Goal: Transaction & Acquisition: Download file/media

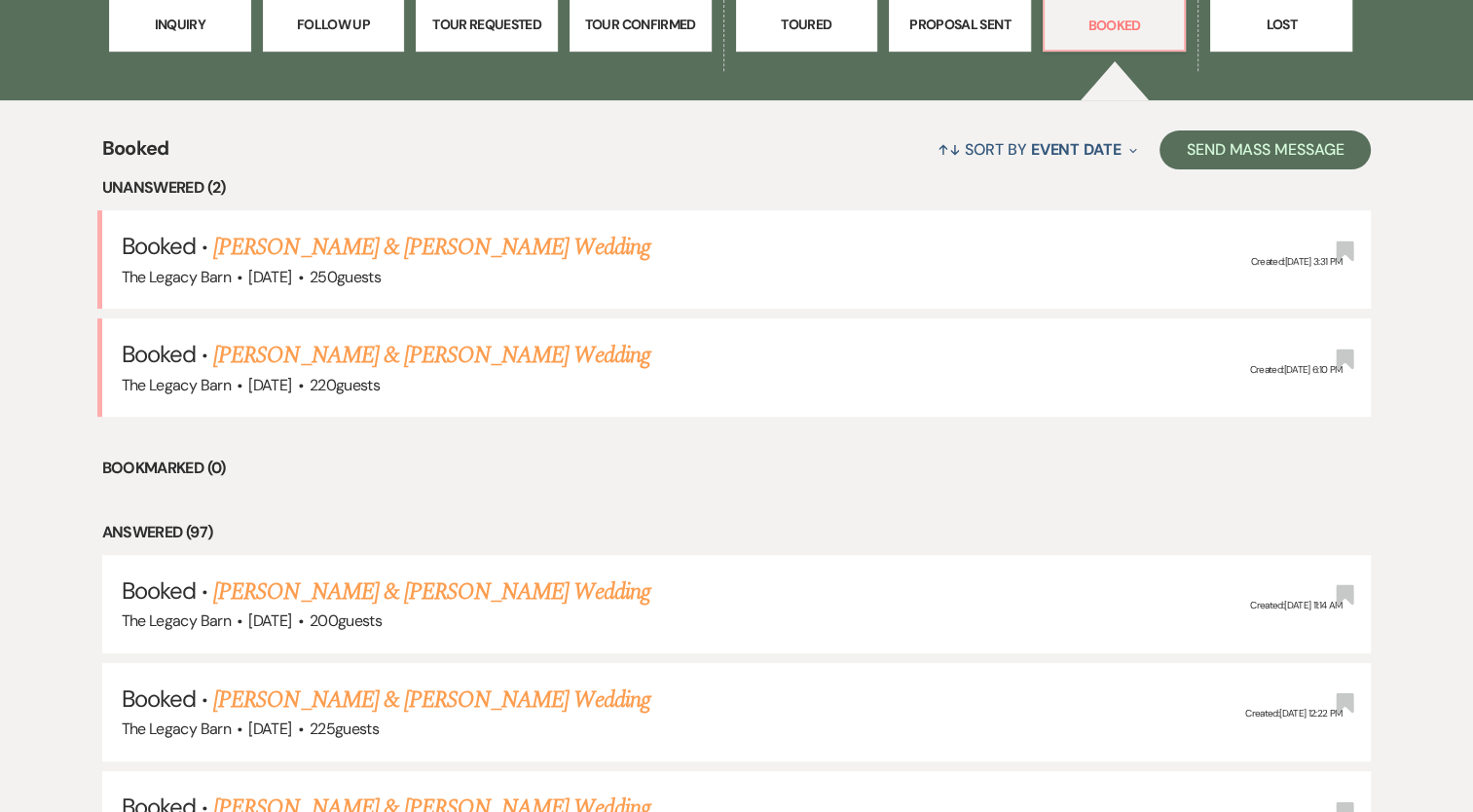
scroll to position [700, 0]
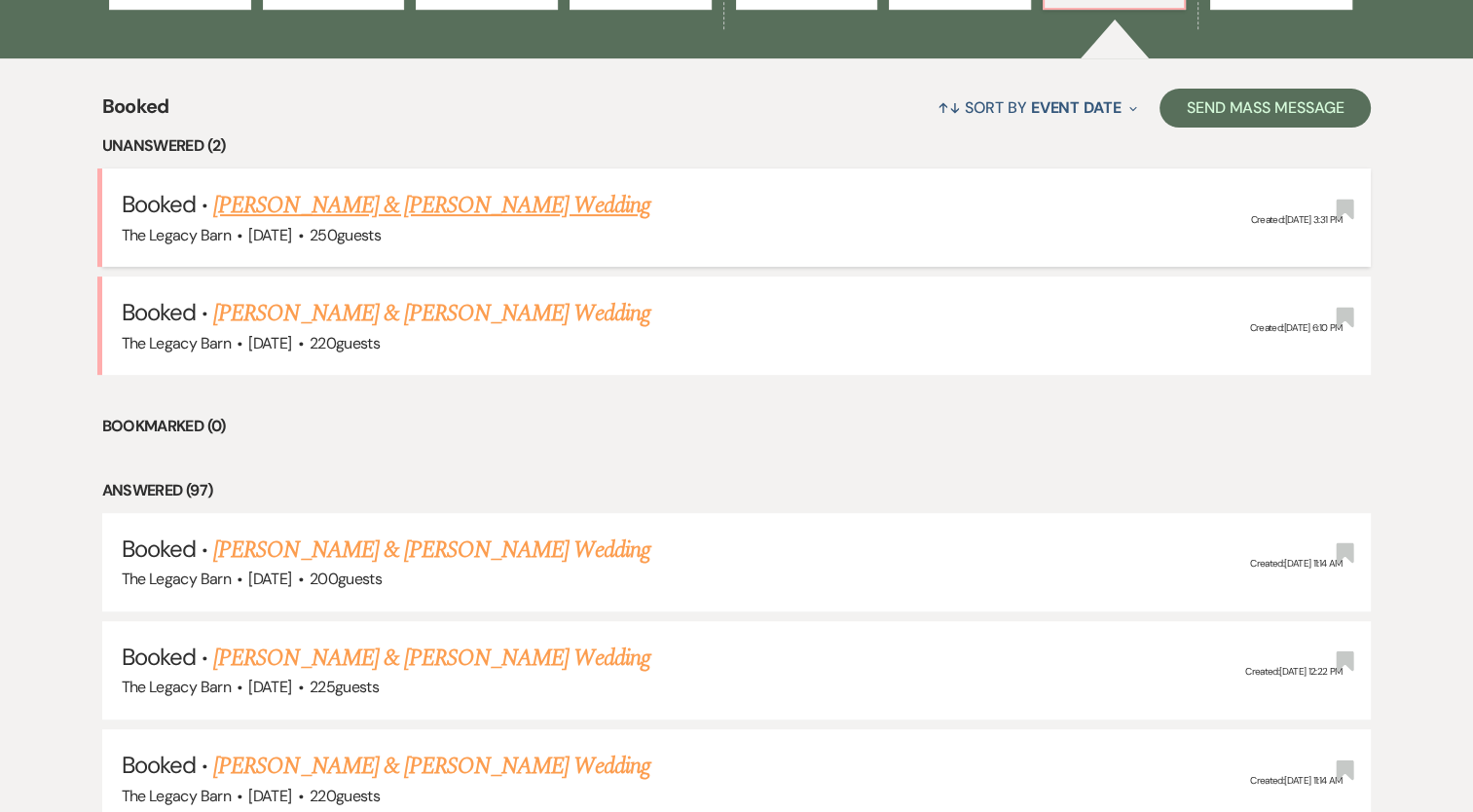
click at [358, 198] on link "[PERSON_NAME] & [PERSON_NAME] Wedding" at bounding box center [431, 206] width 436 height 35
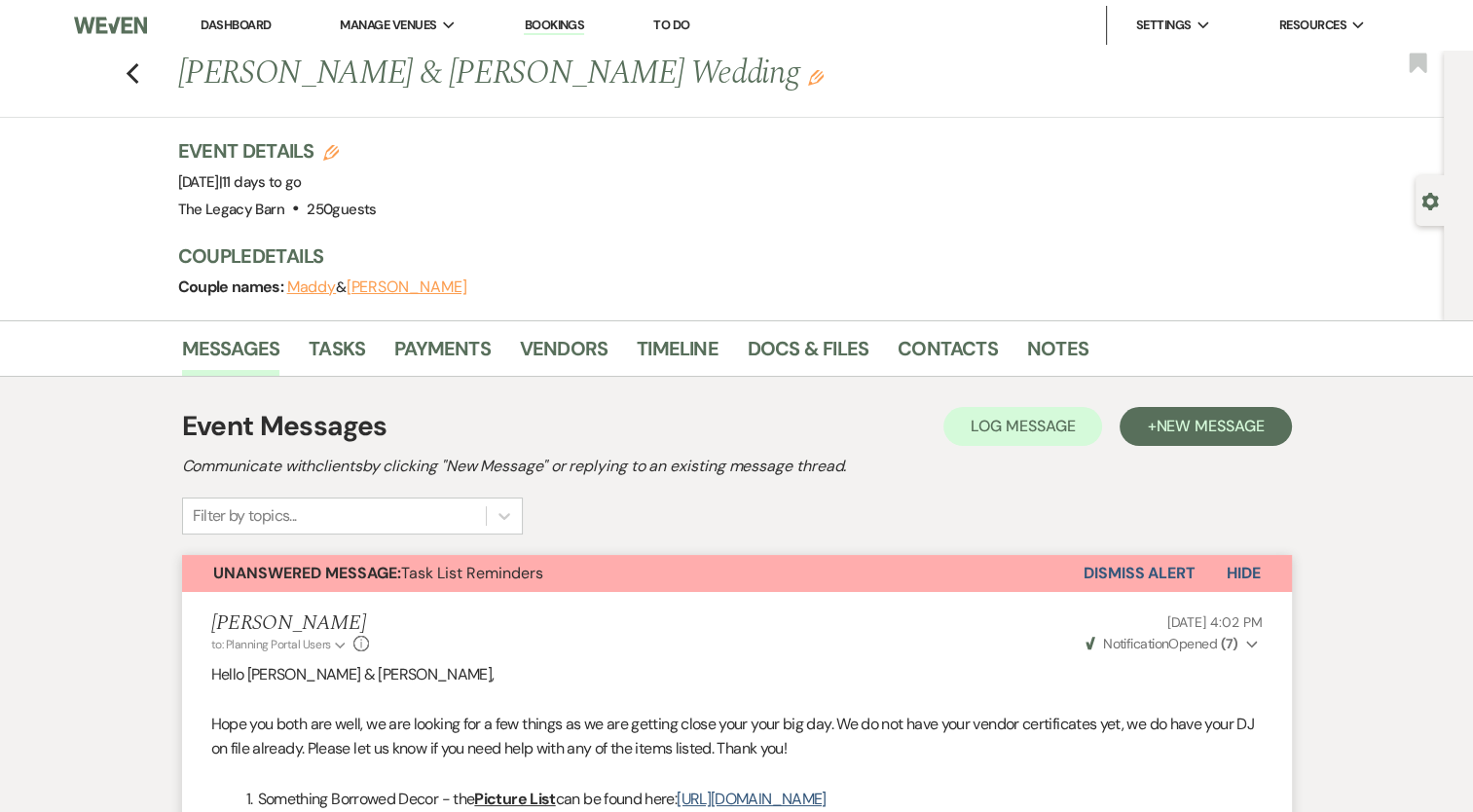
click at [1125, 583] on button "Dismiss Alert" at bounding box center [1140, 574] width 112 height 37
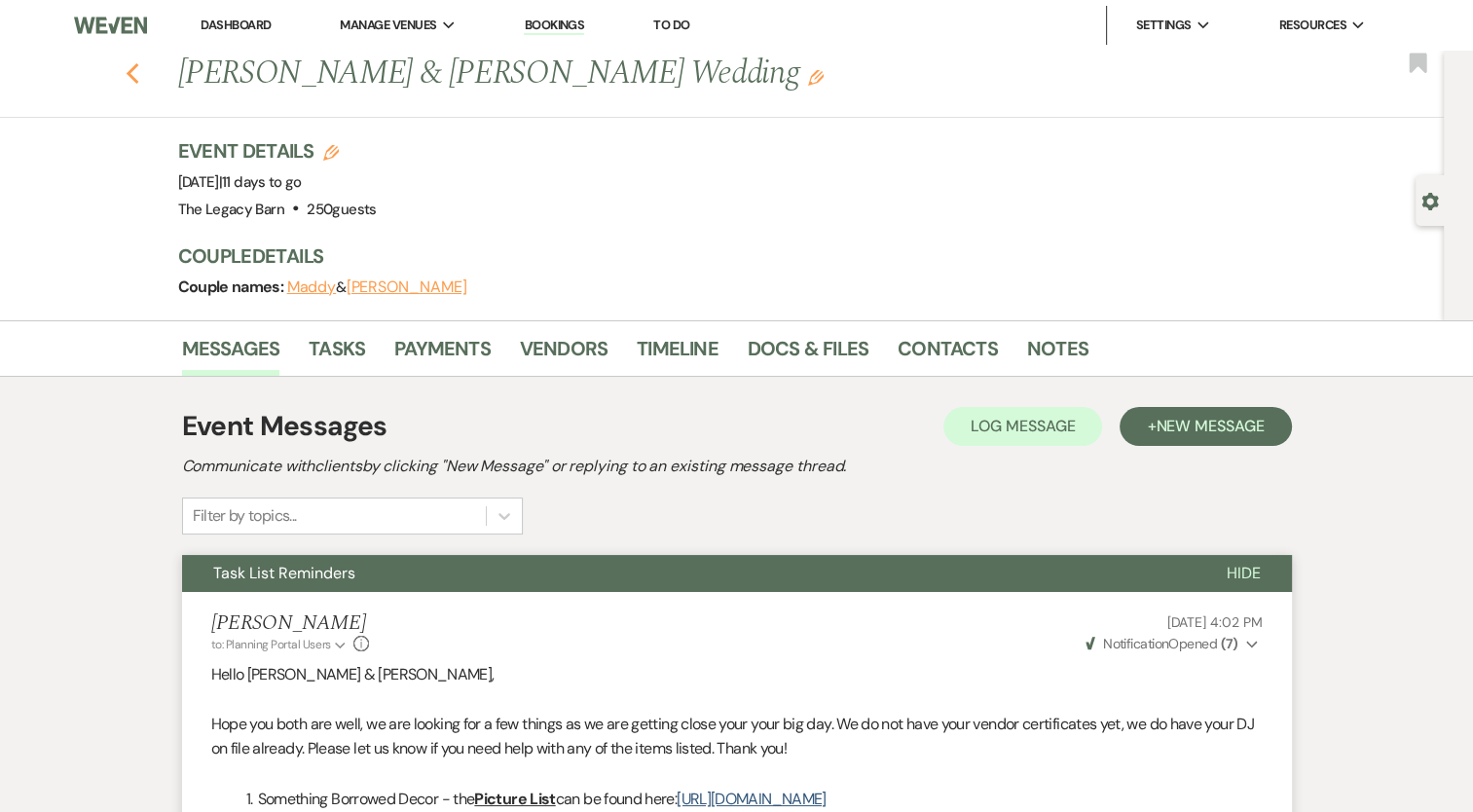
click at [140, 72] on icon "Previous" at bounding box center [132, 75] width 15 height 24
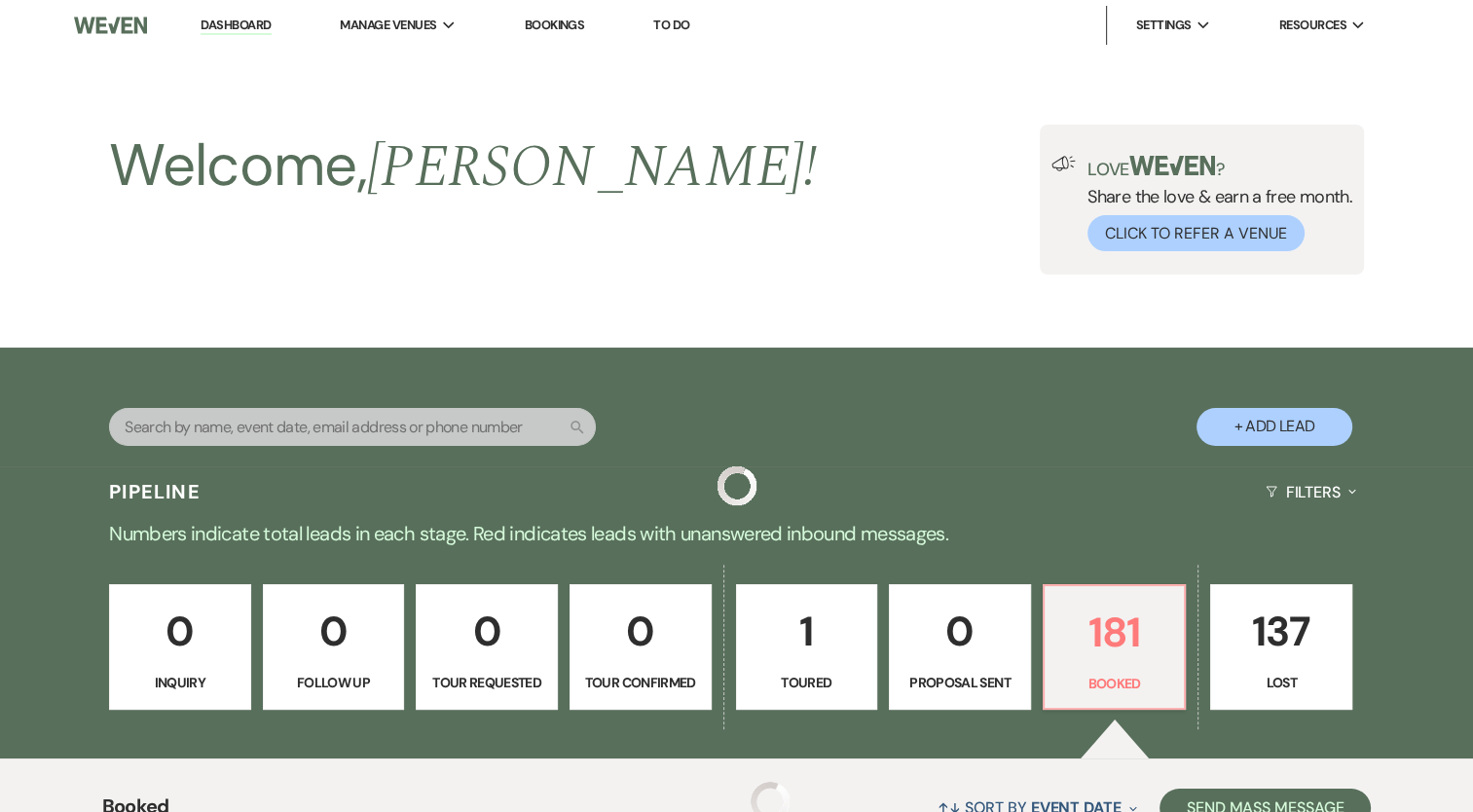
scroll to position [700, 0]
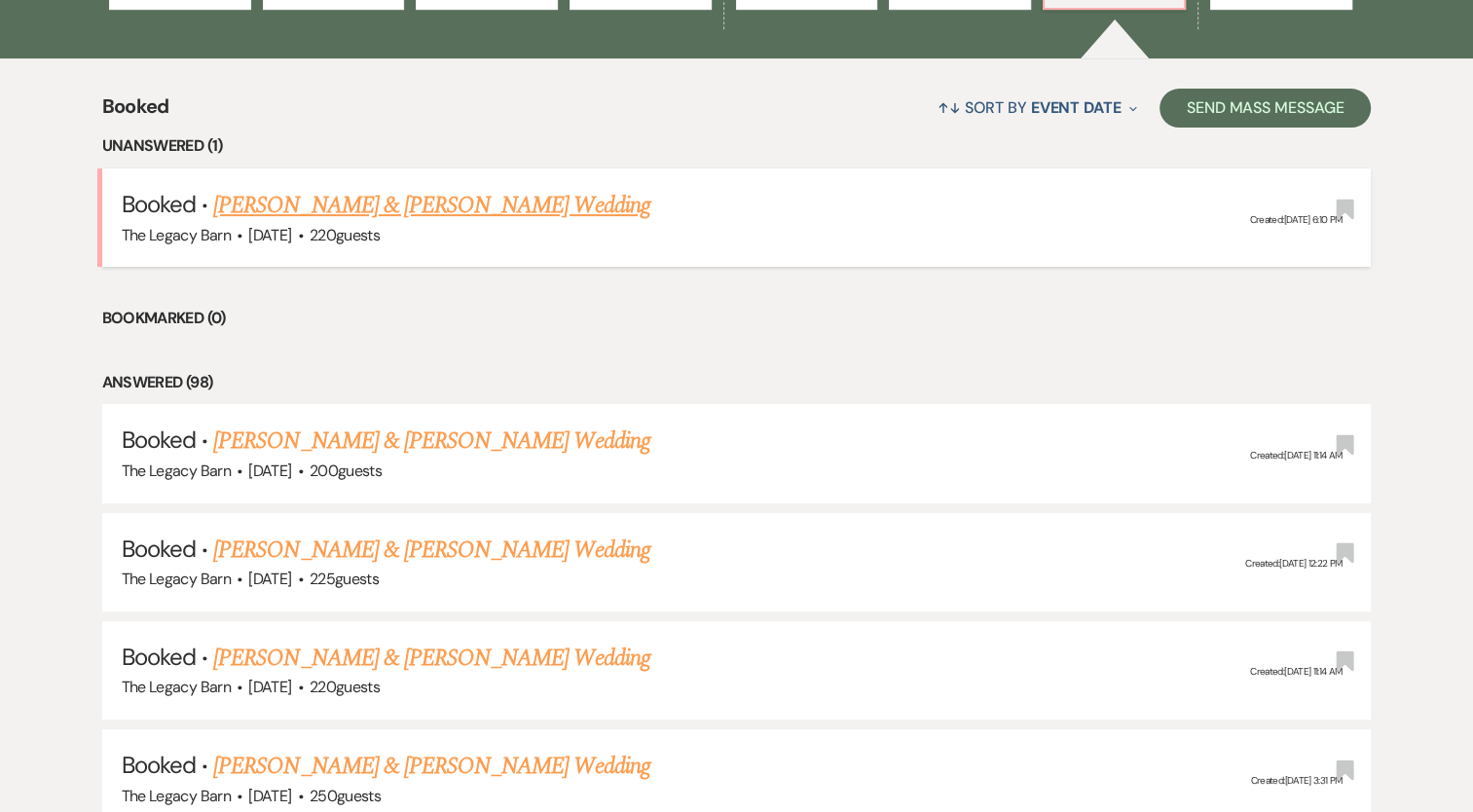
click at [325, 223] on div "The Legacy Barn · [DATE] · 220 guests" at bounding box center [736, 235] width 1231 height 25
click at [333, 203] on link "[PERSON_NAME] & [PERSON_NAME] Wedding" at bounding box center [431, 206] width 436 height 35
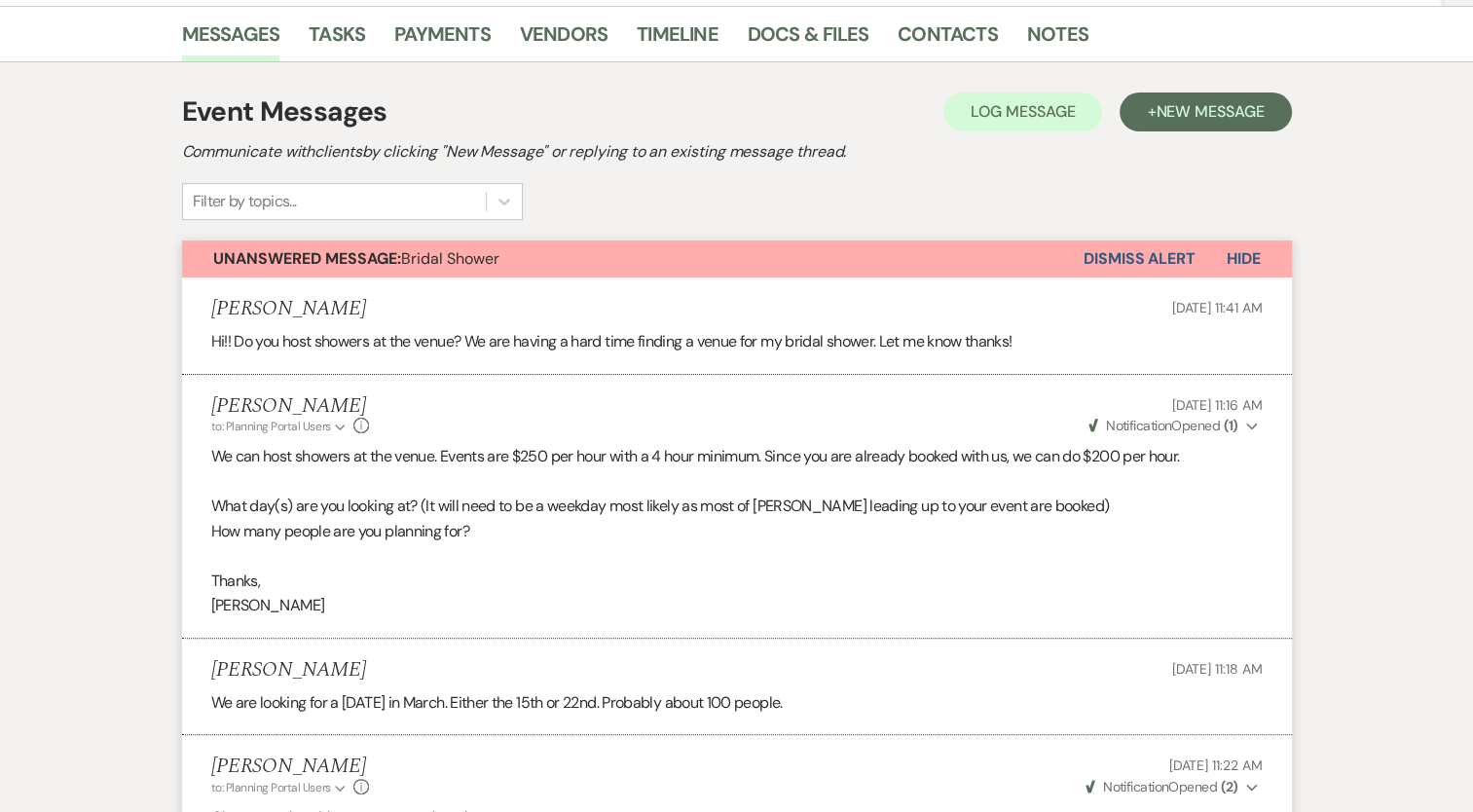
scroll to position [345, 0]
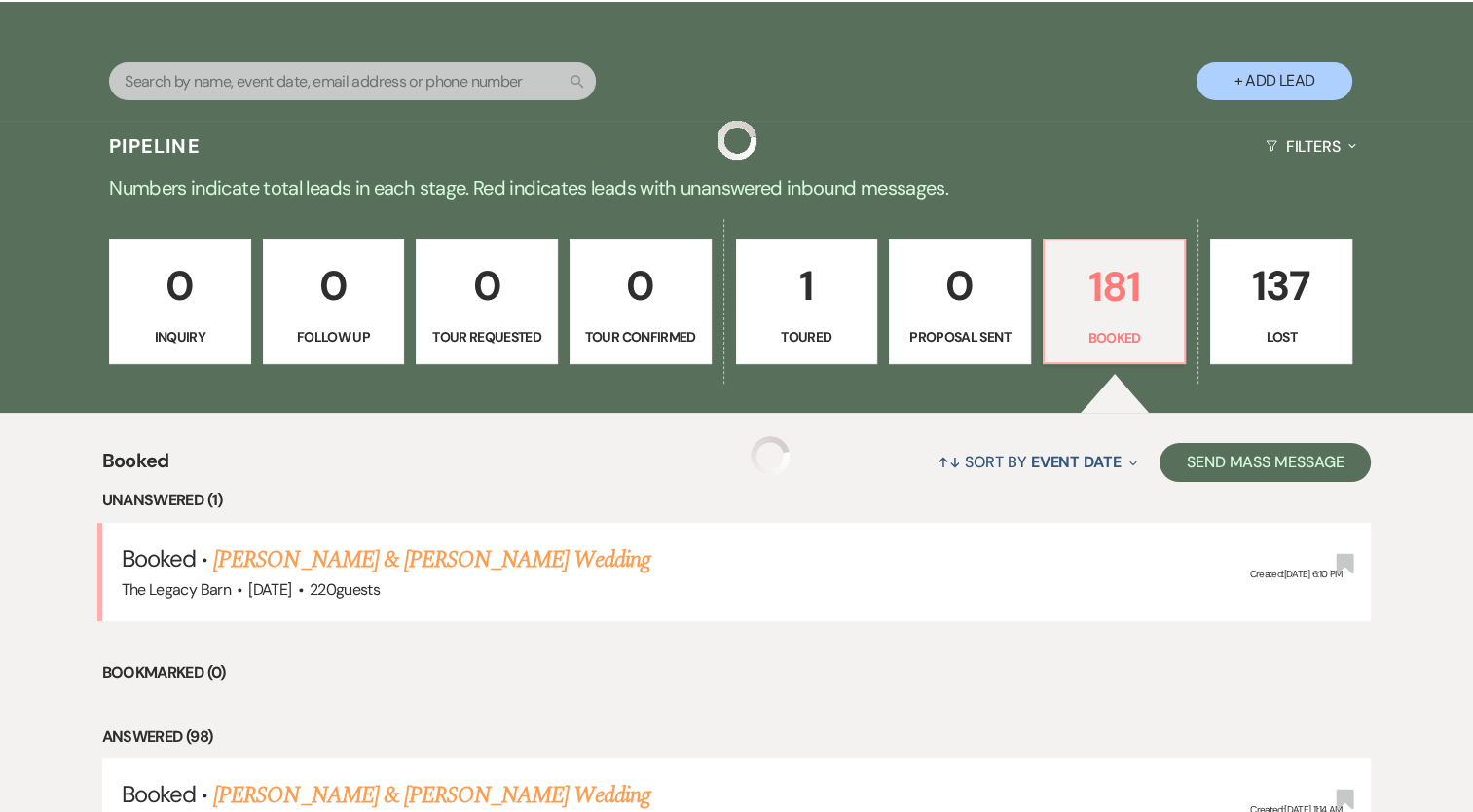
scroll to position [700, 0]
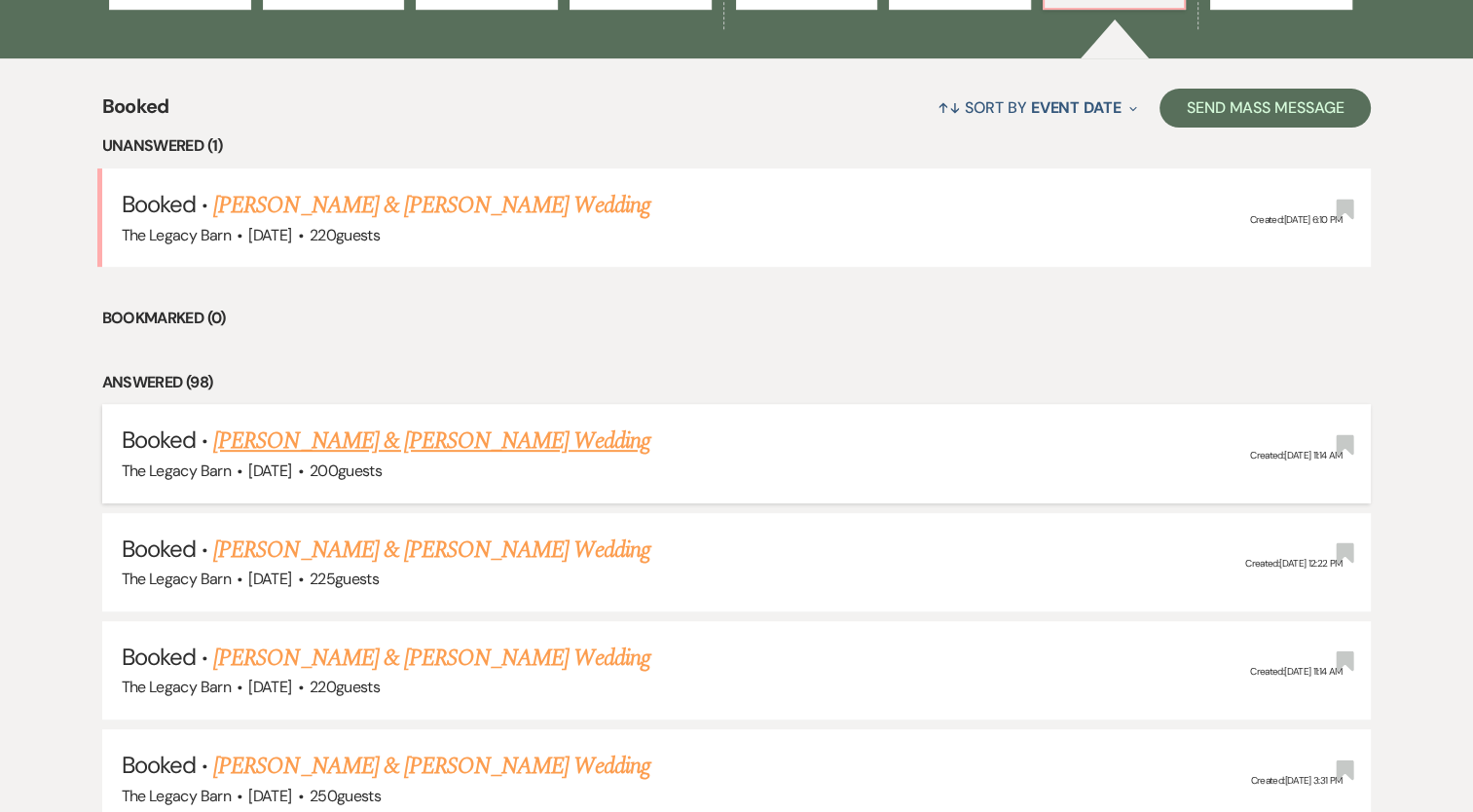
click at [463, 427] on link "[PERSON_NAME] & [PERSON_NAME] Wedding" at bounding box center [431, 441] width 436 height 35
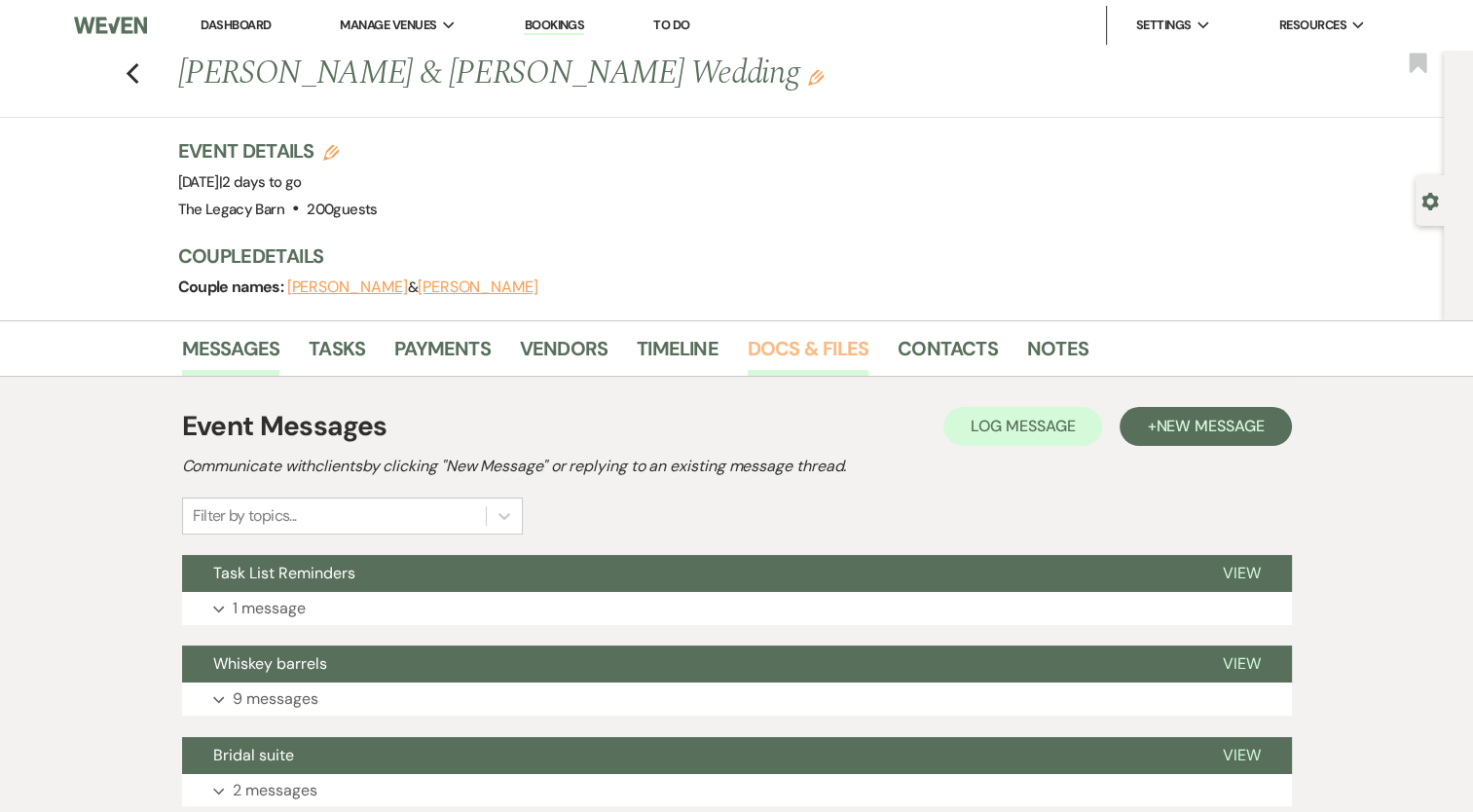
click at [810, 335] on link "Docs & Files" at bounding box center [807, 354] width 121 height 43
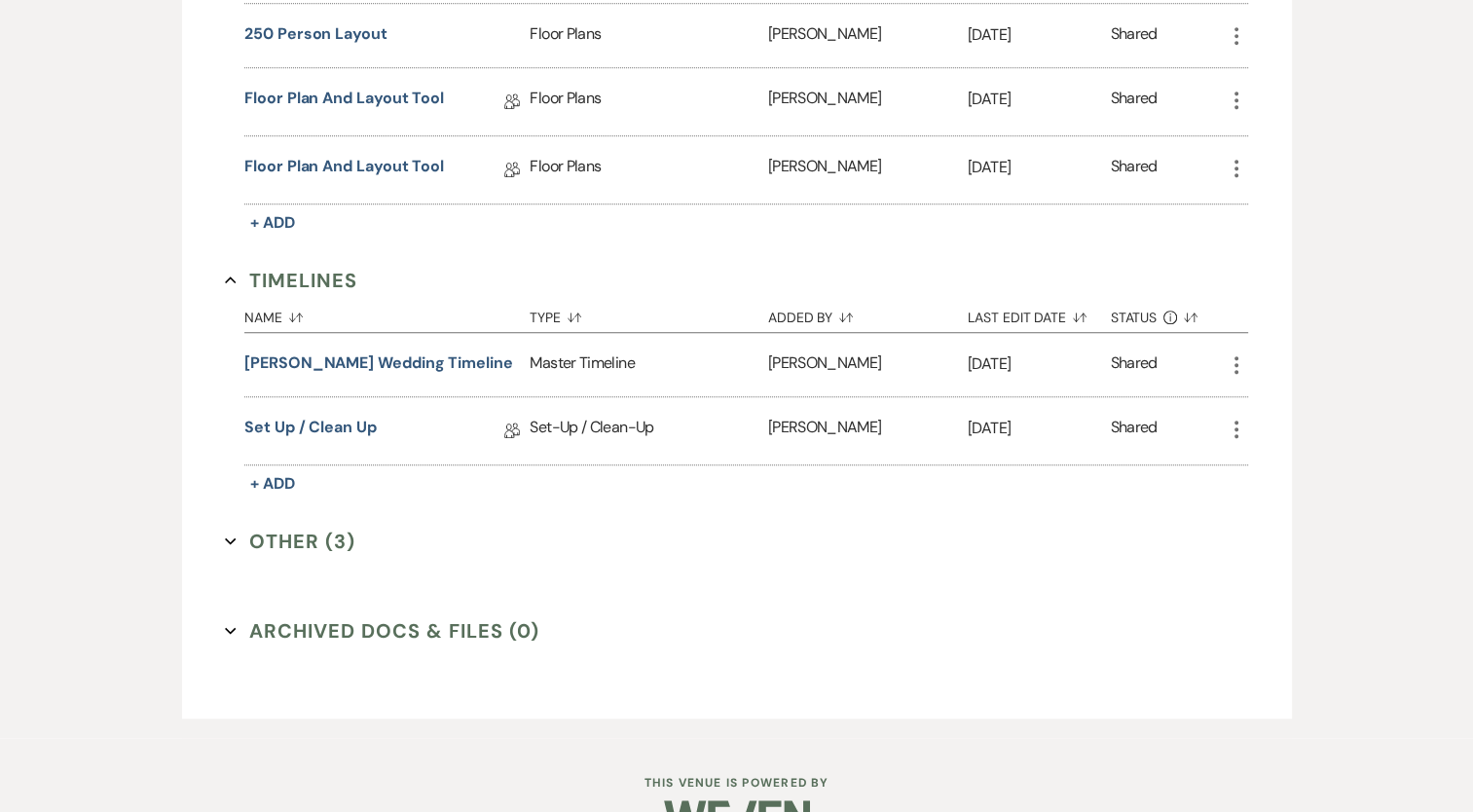
scroll to position [1480, 0]
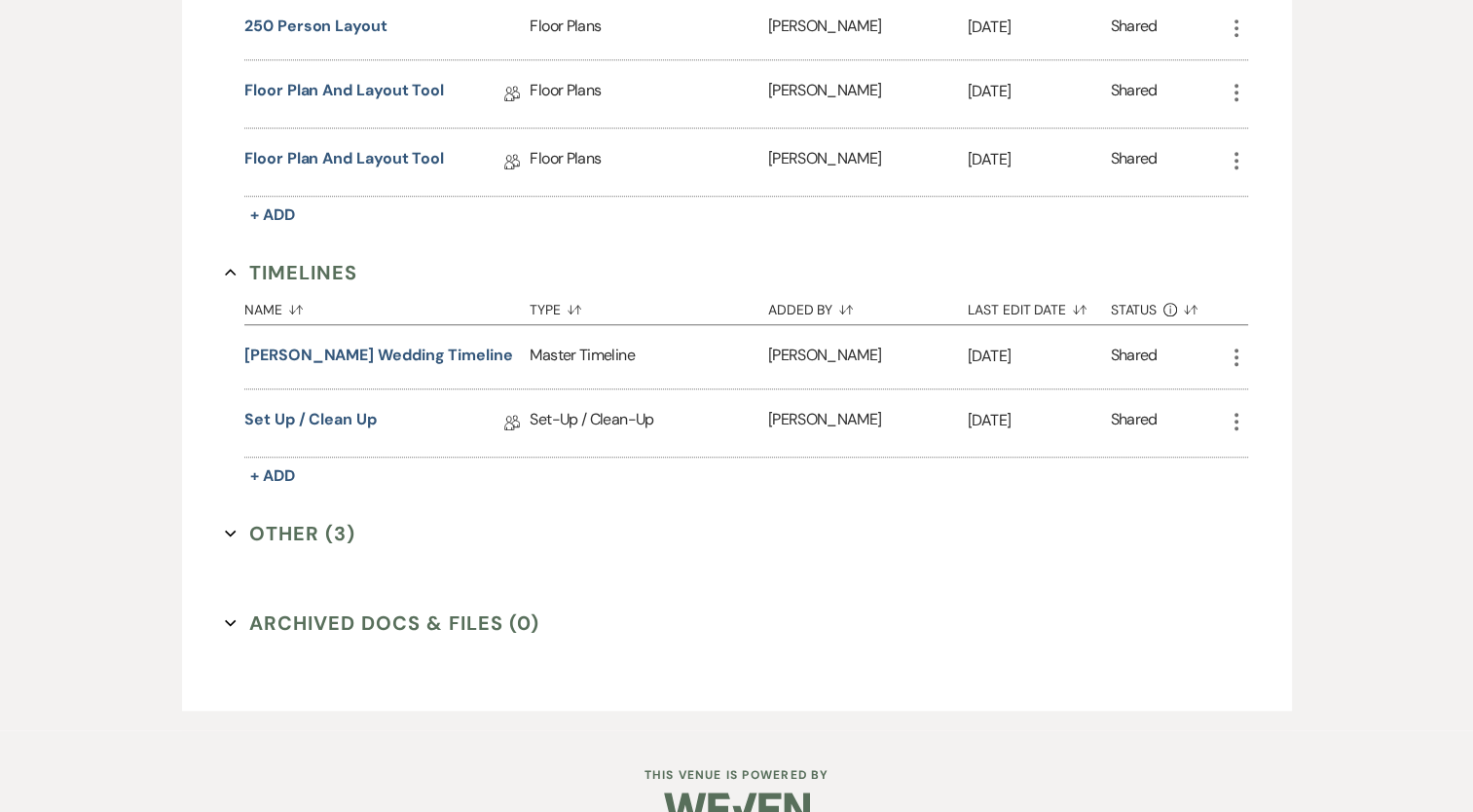
click at [304, 520] on button "Other (3) Expand" at bounding box center [289, 533] width 130 height 29
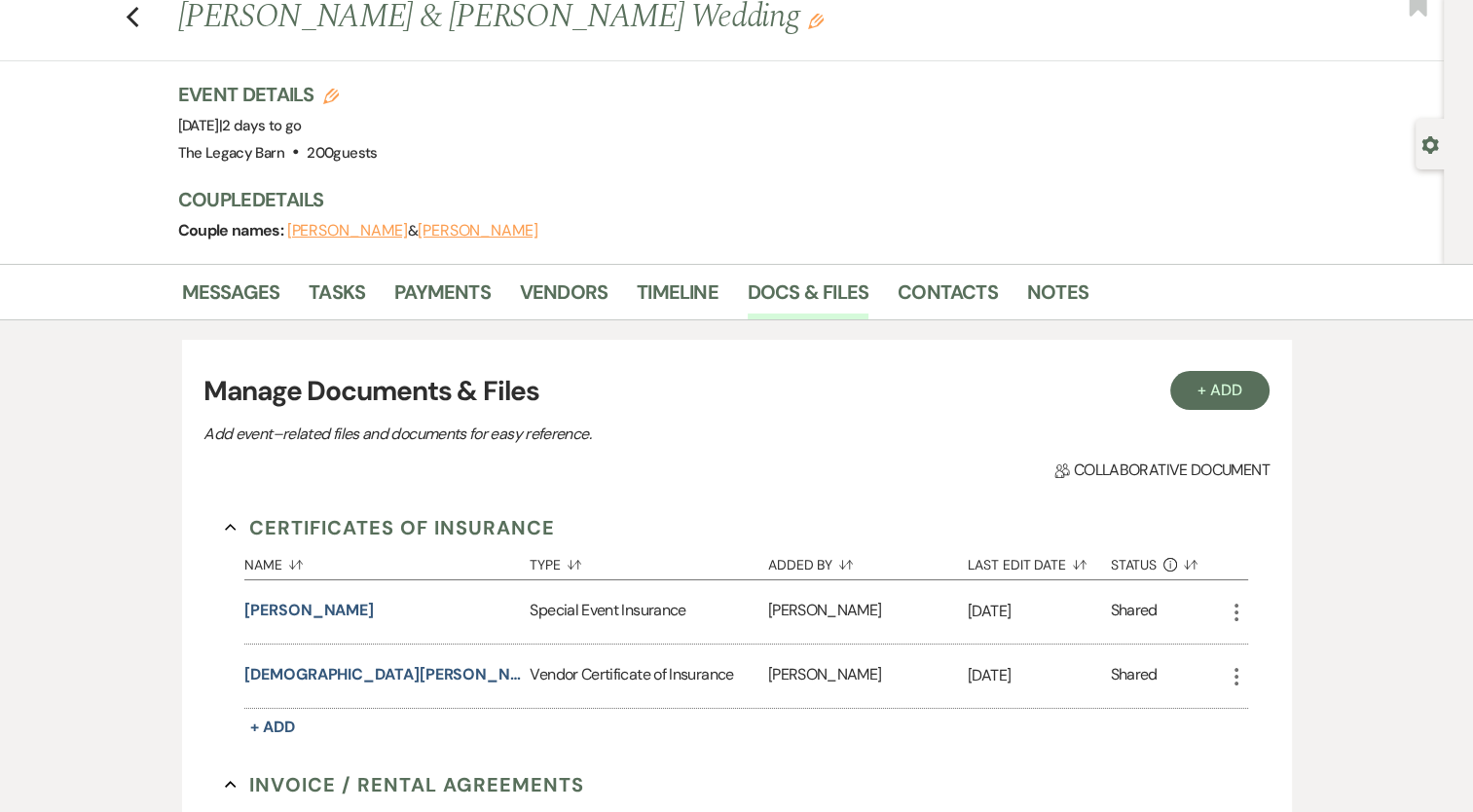
scroll to position [0, 0]
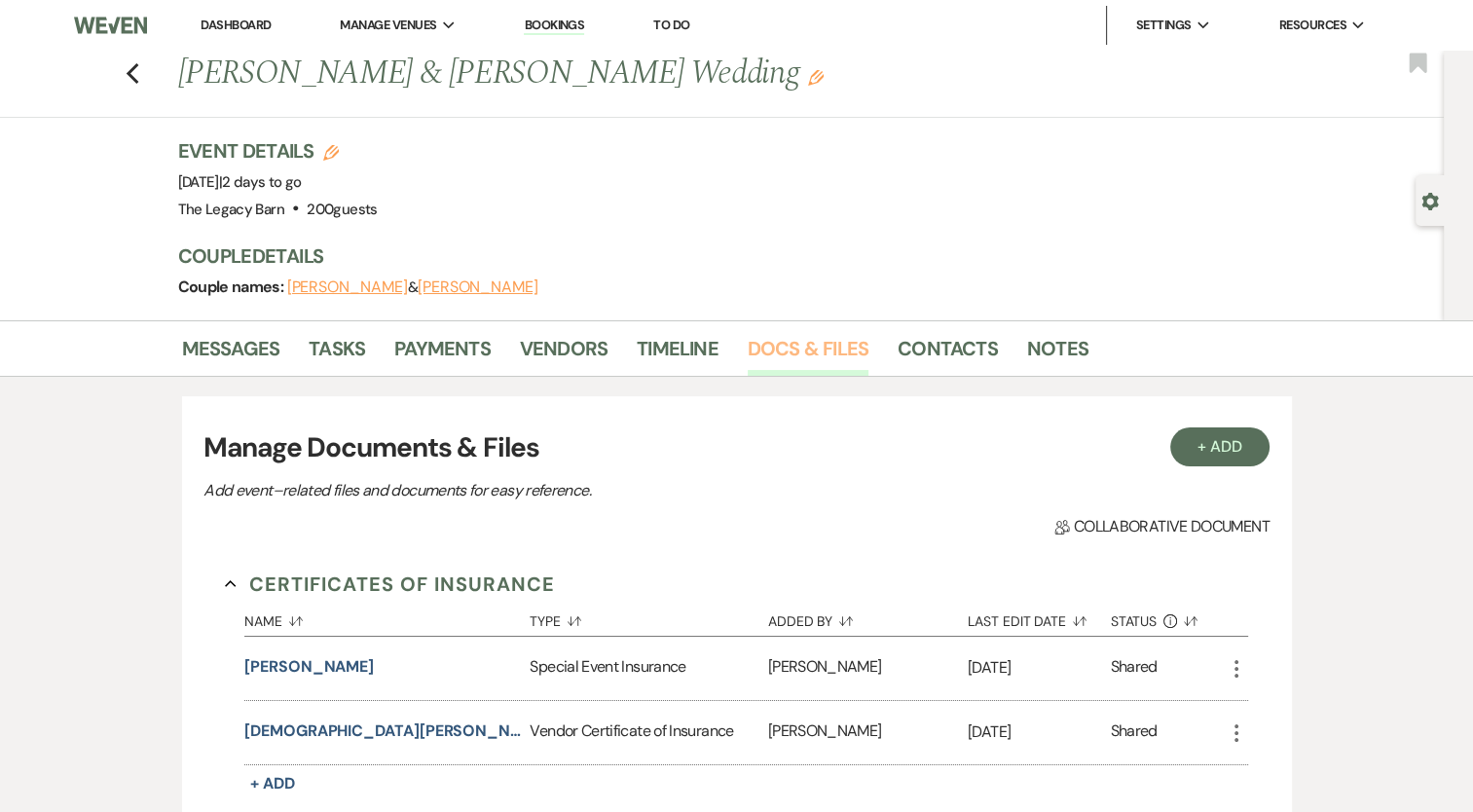
click at [798, 341] on link "Docs & Files" at bounding box center [807, 354] width 121 height 43
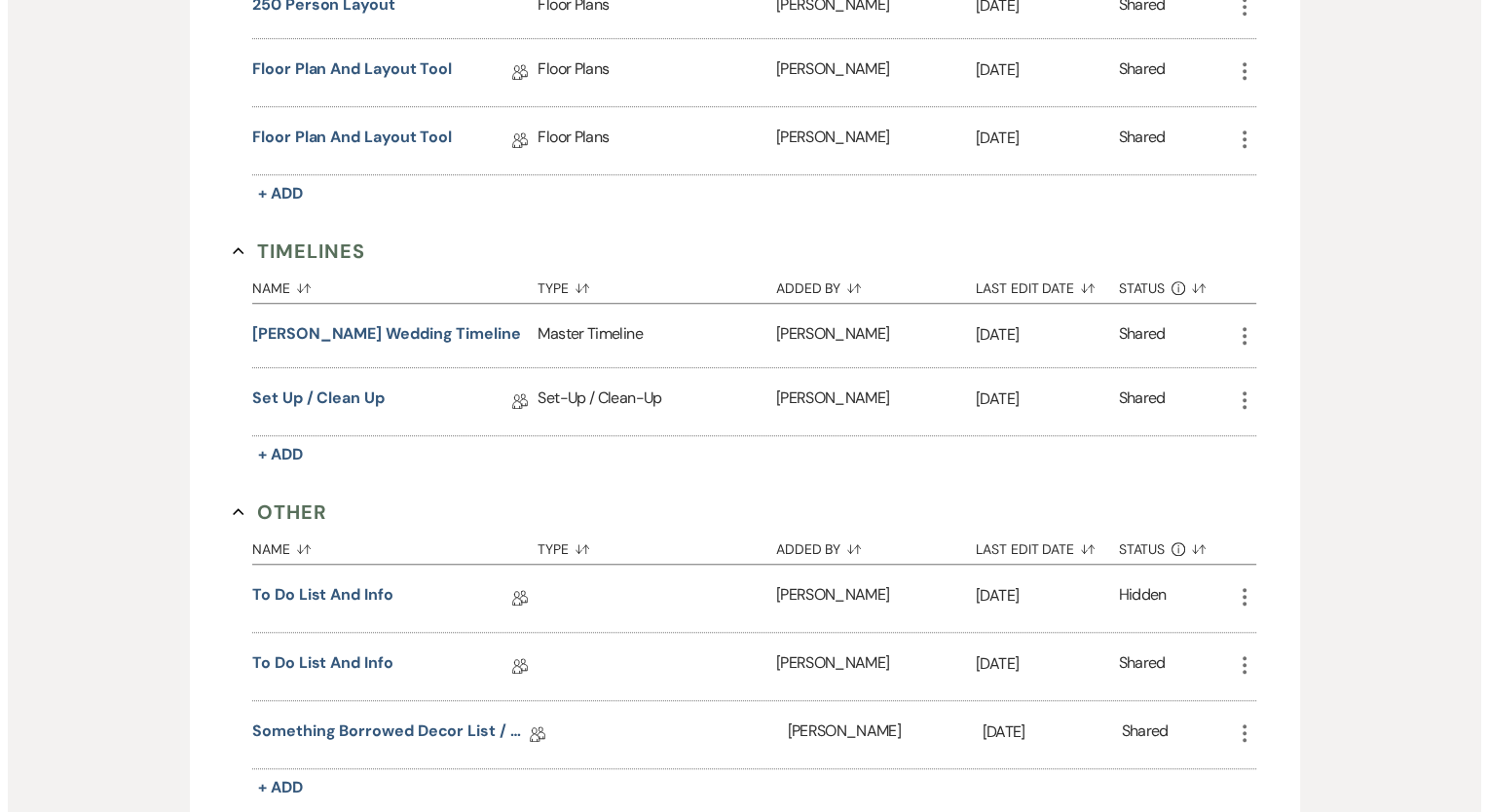
scroll to position [1495, 0]
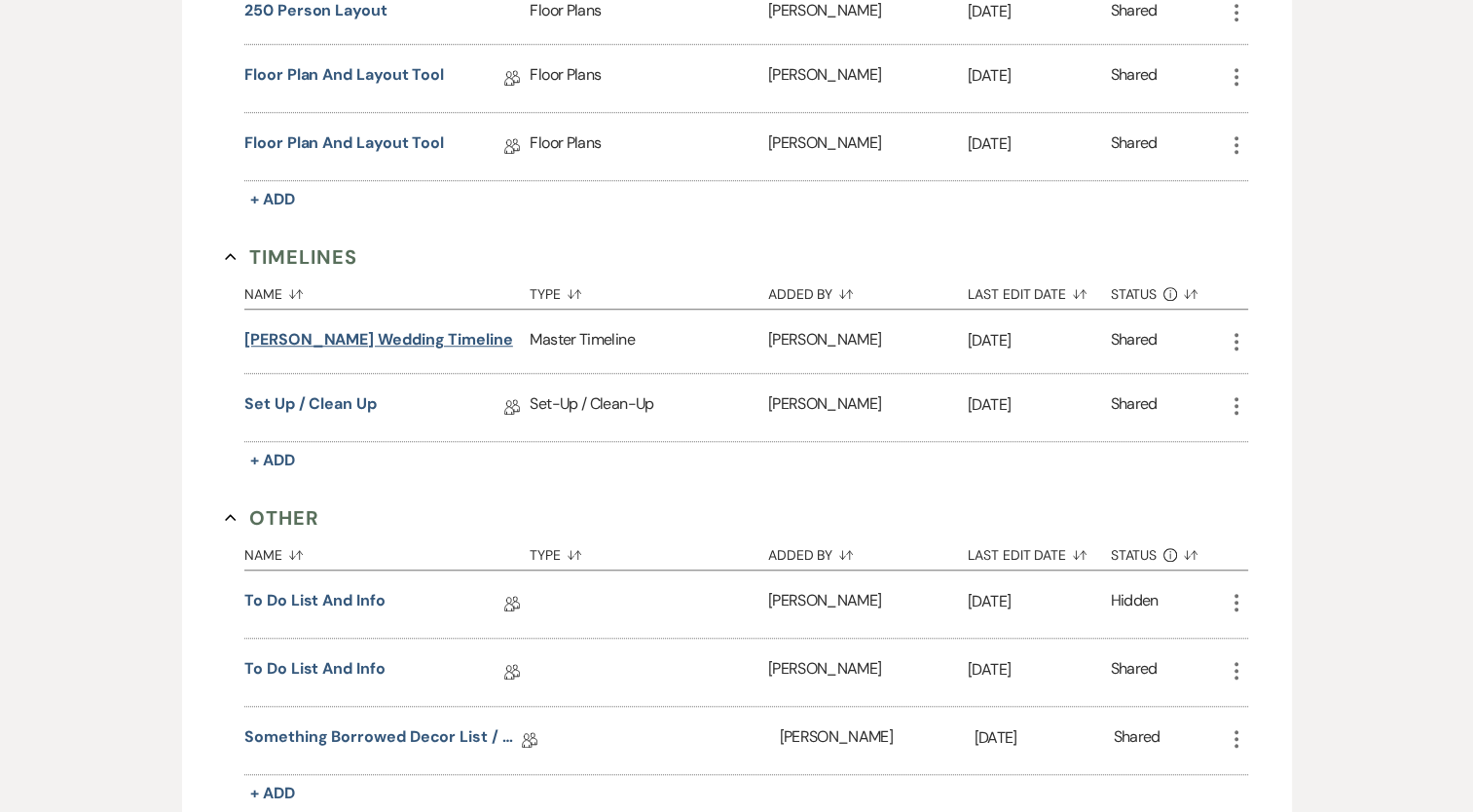
click at [401, 330] on button "[PERSON_NAME] wedding timeline" at bounding box center [379, 339] width 269 height 24
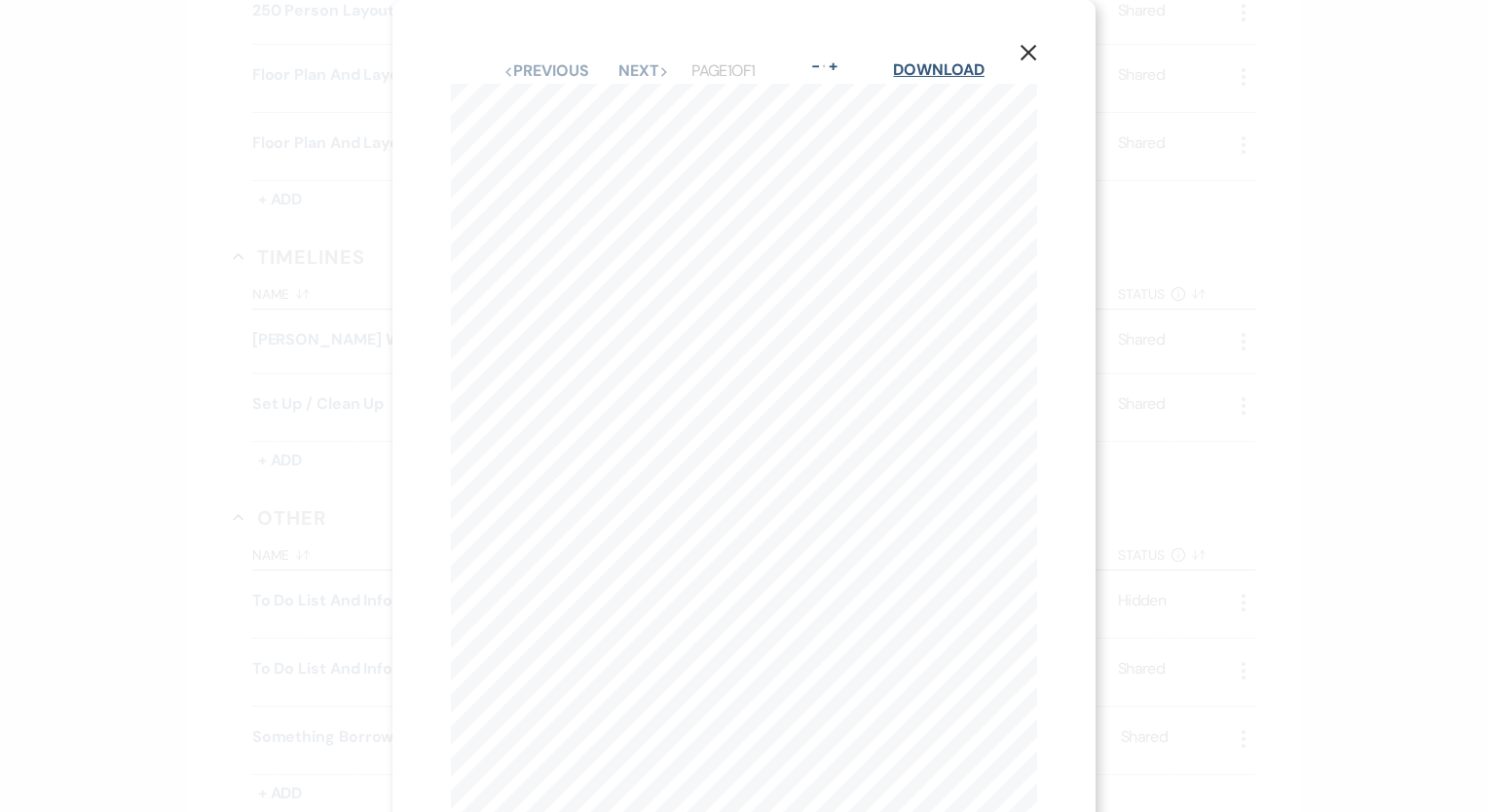
click at [962, 68] on link "Download" at bounding box center [938, 70] width 90 height 21
